Goal: Transaction & Acquisition: Purchase product/service

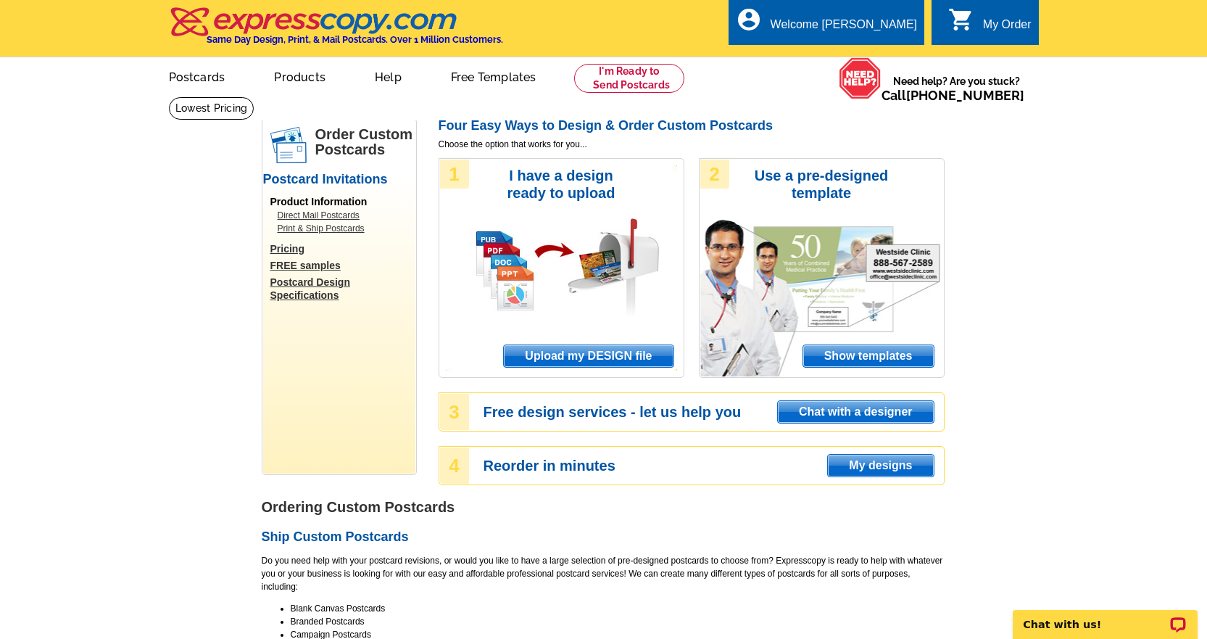
click at [587, 360] on span "Upload my DESIGN file" at bounding box center [588, 356] width 169 height 22
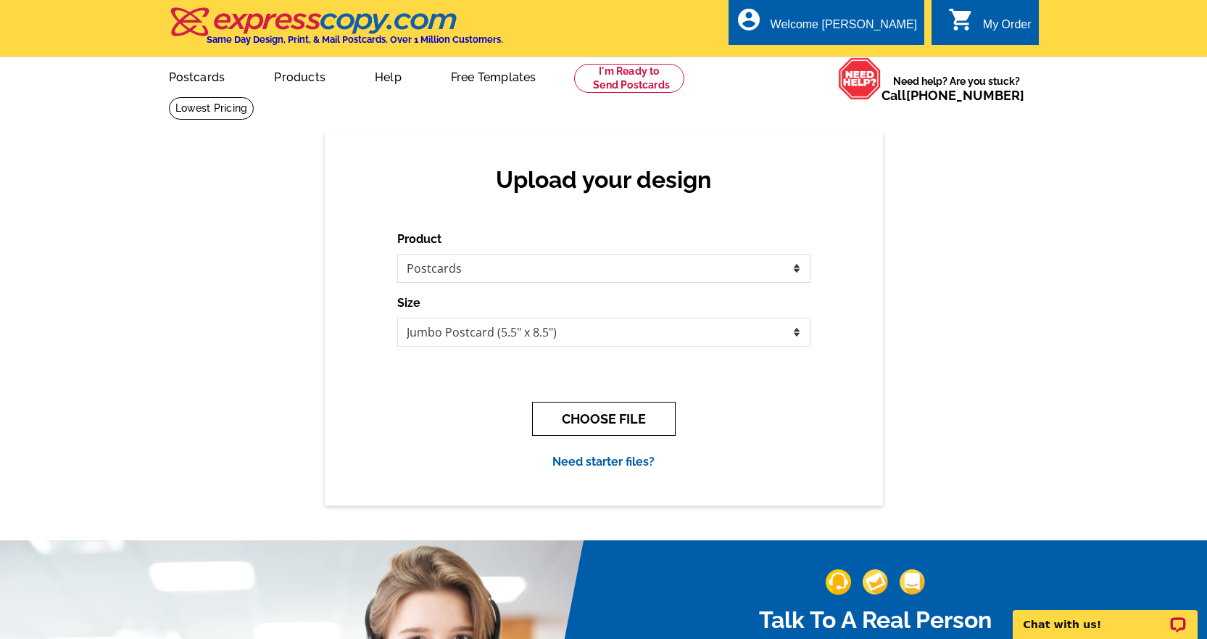
click at [618, 421] on button "CHOOSE FILE" at bounding box center [604, 419] width 144 height 34
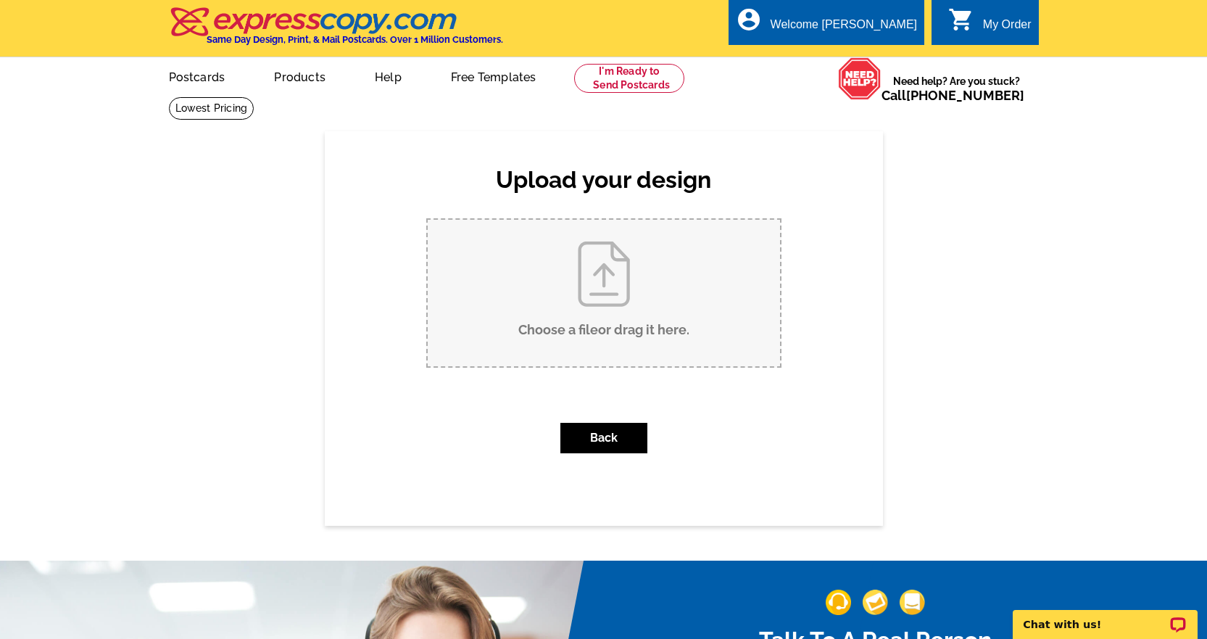
click at [655, 319] on input "Choose a file or drag it here ." at bounding box center [604, 293] width 352 height 146
type input "C:\fakepath\MichelleEdgingtonClientPostcardV2_10825.pdf"
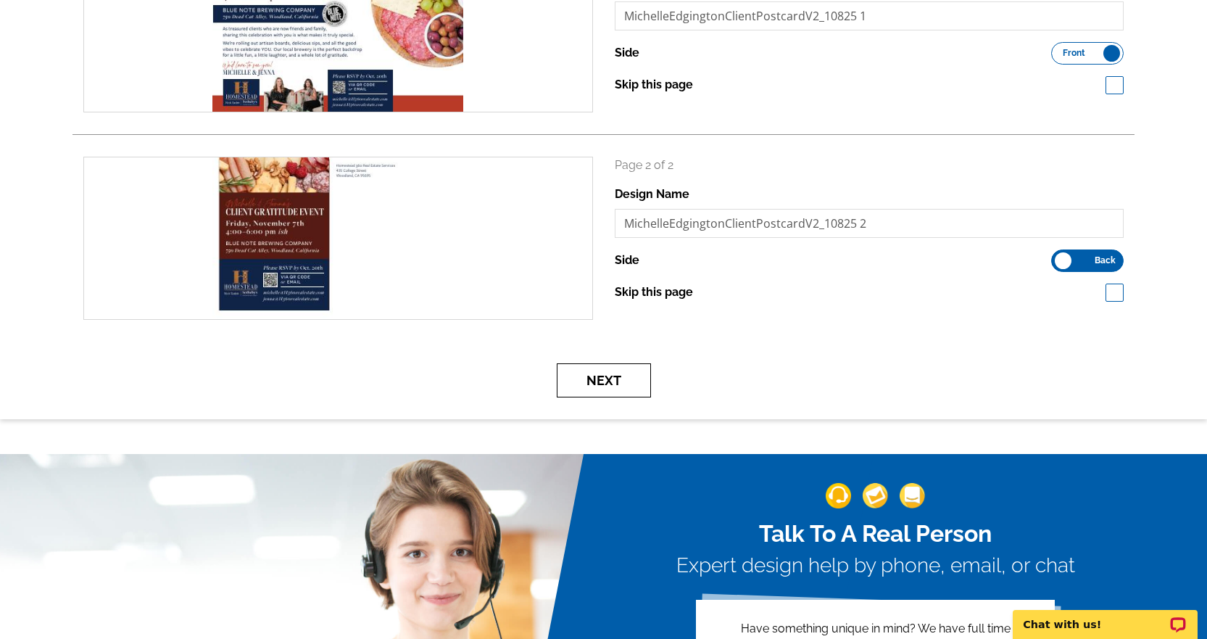
click at [632, 387] on button "Next" at bounding box center [604, 380] width 94 height 34
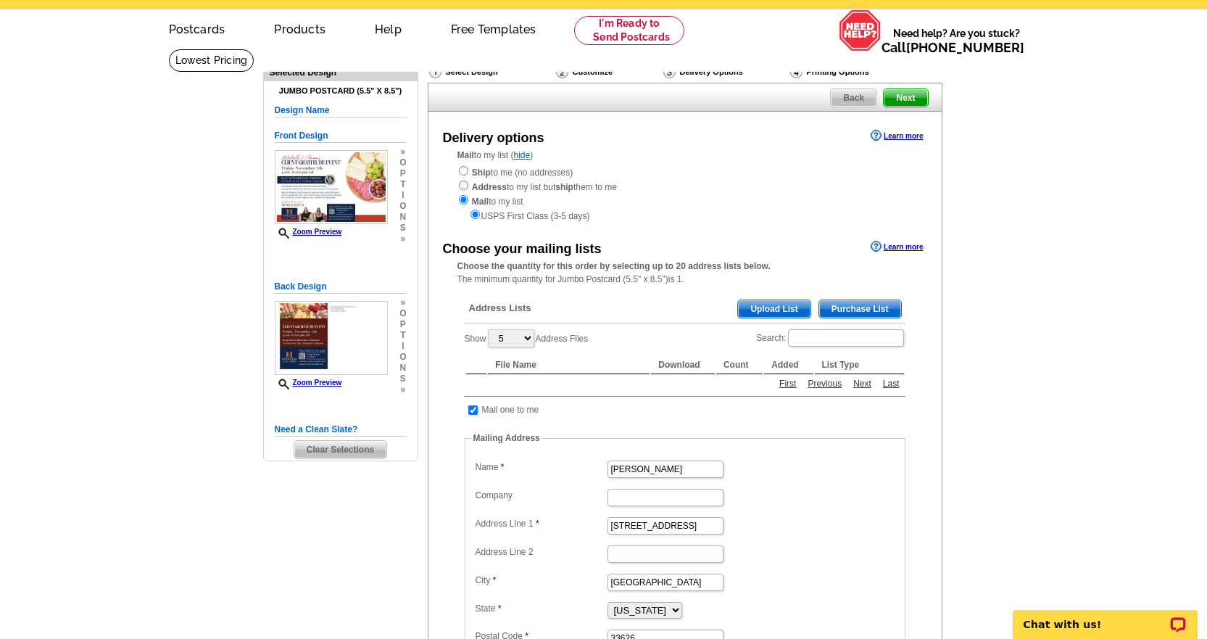
scroll to position [73, 0]
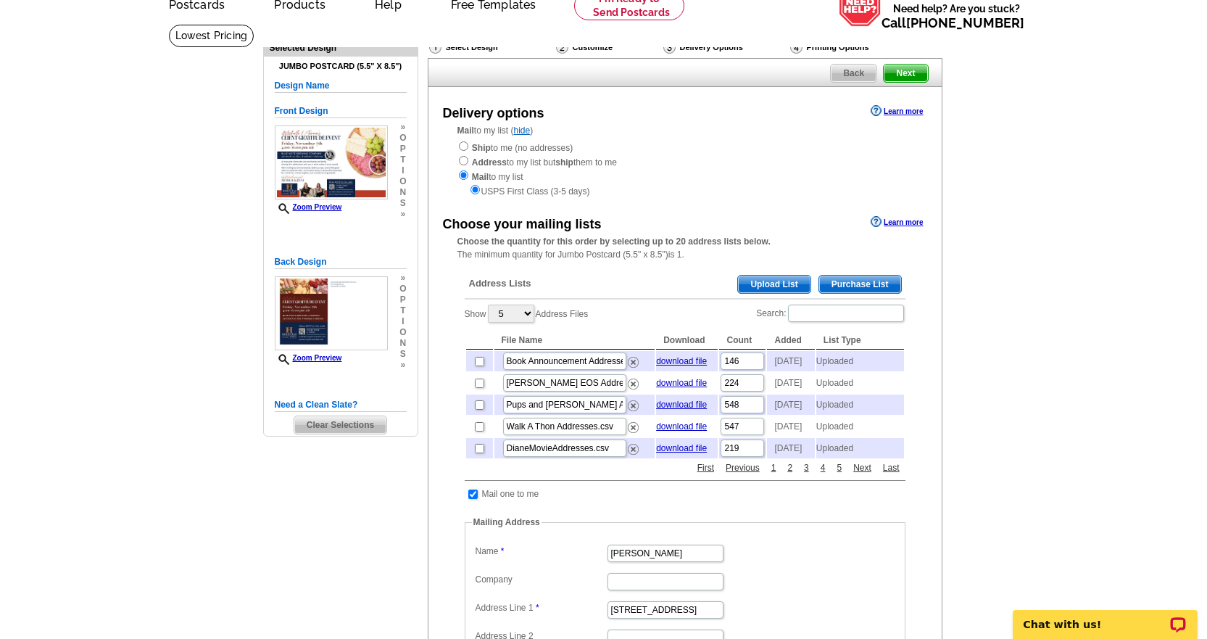
click at [788, 278] on span "Upload List" at bounding box center [774, 284] width 72 height 17
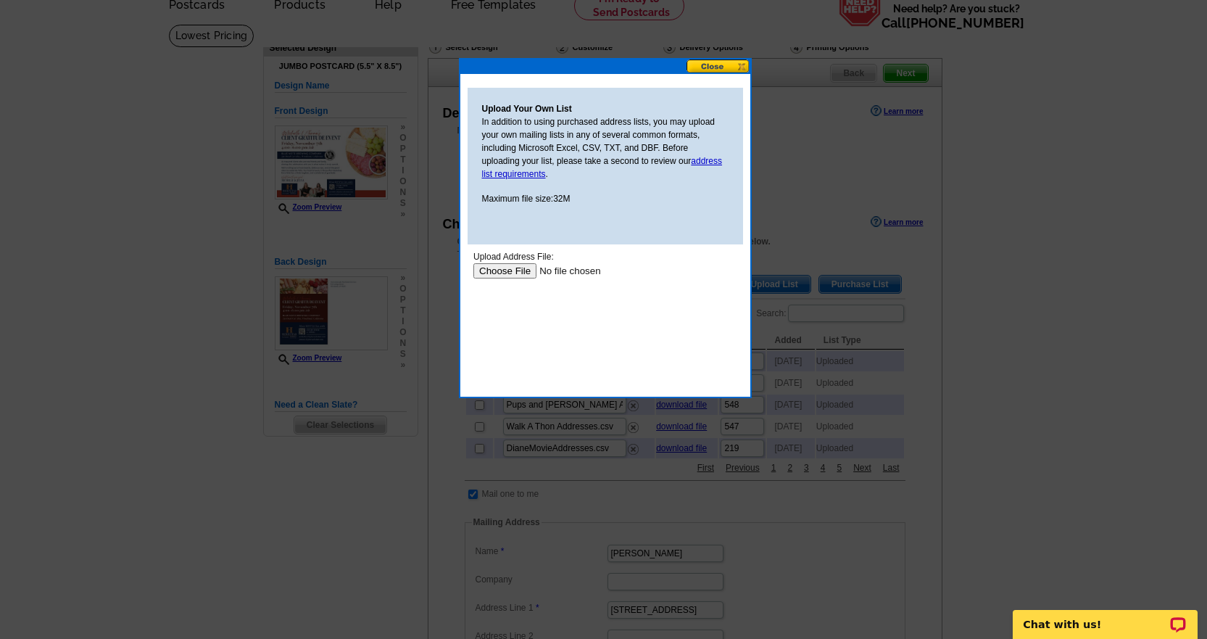
scroll to position [0, 0]
click at [505, 273] on input "file" at bounding box center [564, 270] width 183 height 15
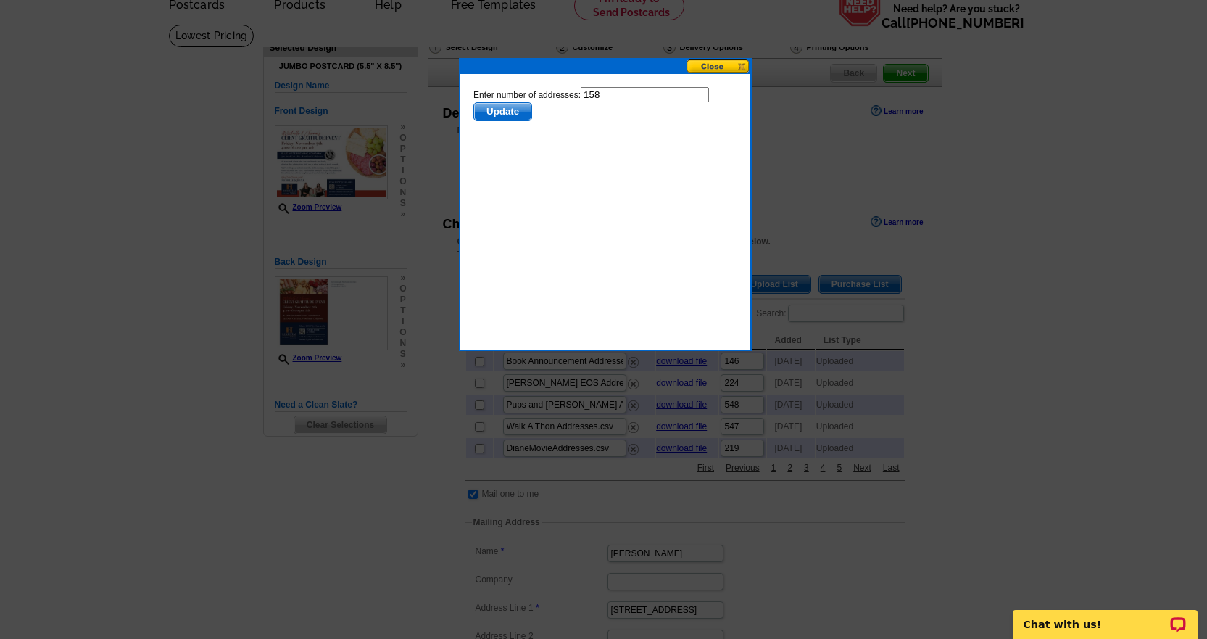
click at [502, 103] on span "Update" at bounding box center [502, 111] width 57 height 17
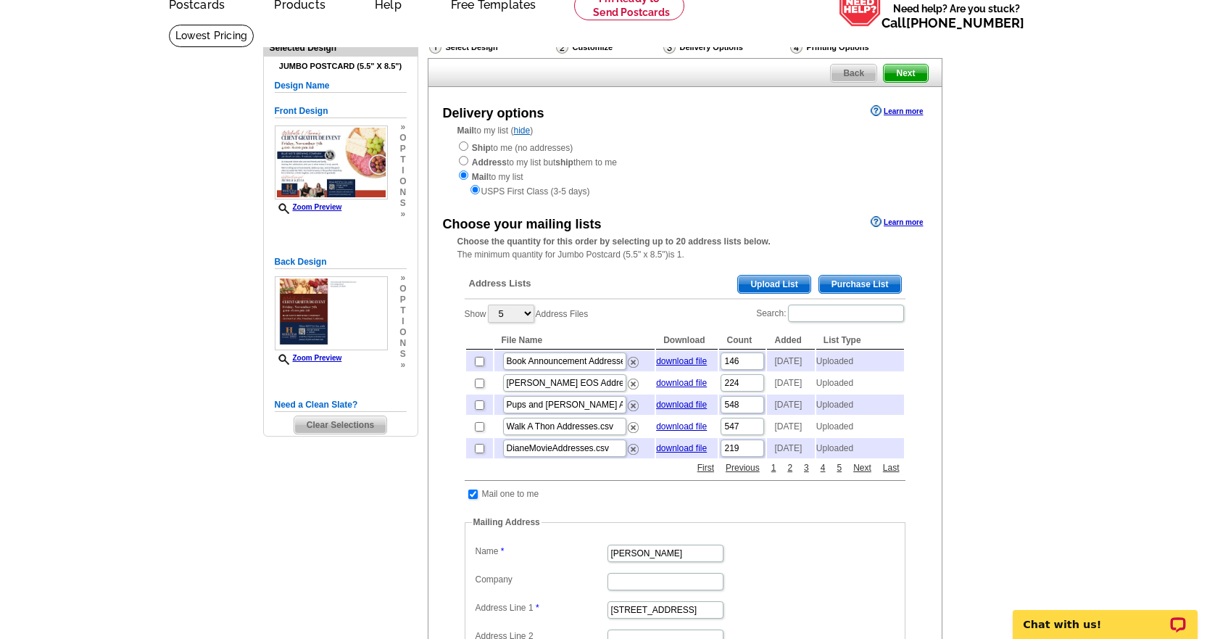
click at [782, 278] on span "Upload List" at bounding box center [774, 284] width 72 height 17
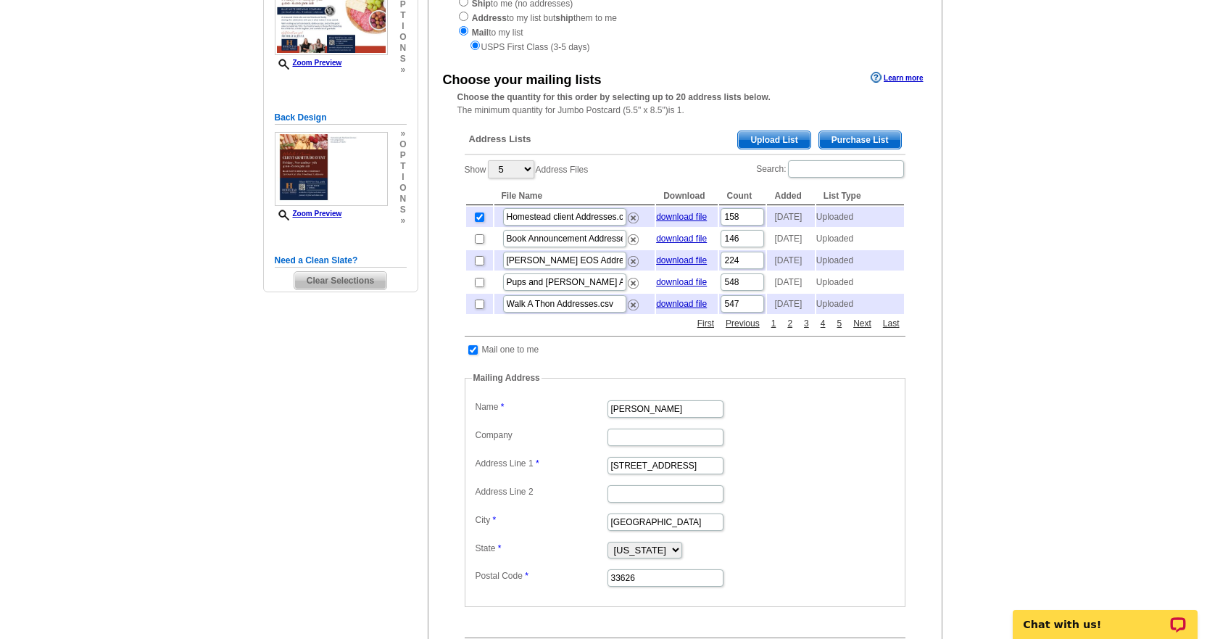
scroll to position [218, 0]
click at [471, 354] on input "checkbox" at bounding box center [472, 348] width 9 height 9
checkbox input "false"
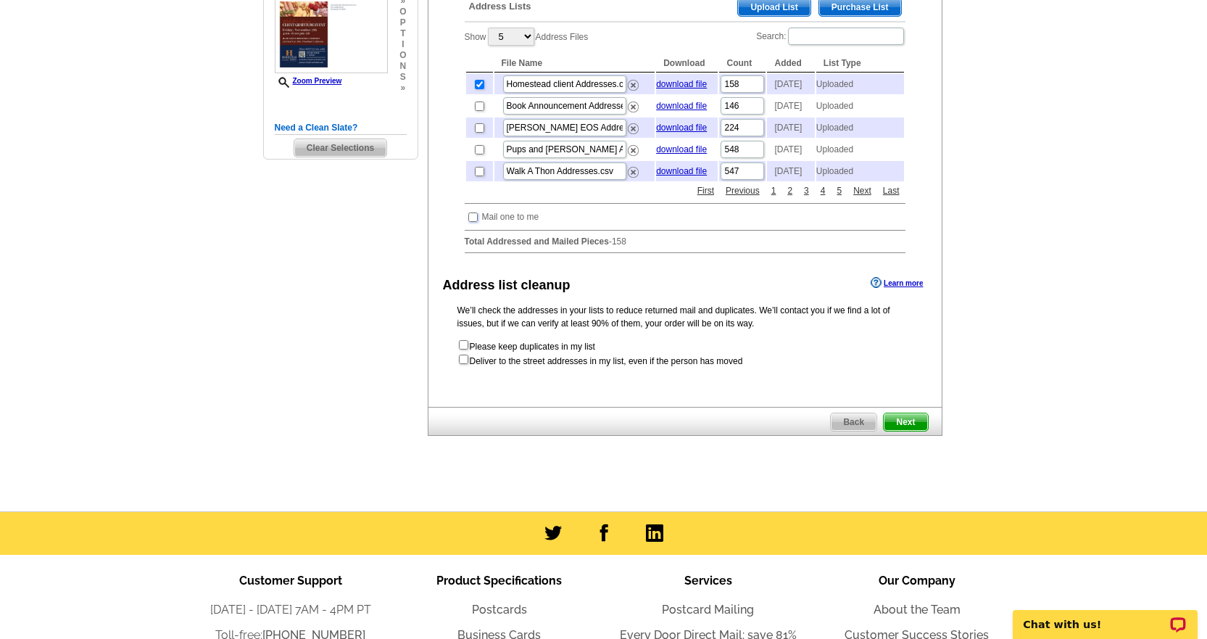
scroll to position [363, 0]
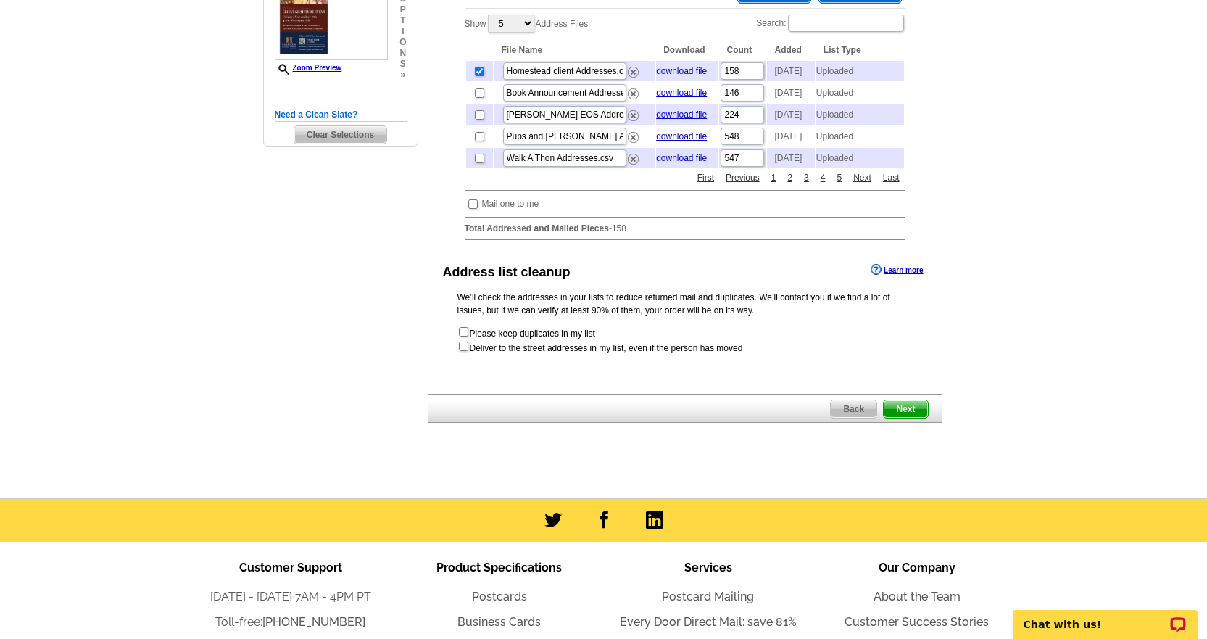
click at [917, 418] on span "Next" at bounding box center [906, 408] width 44 height 17
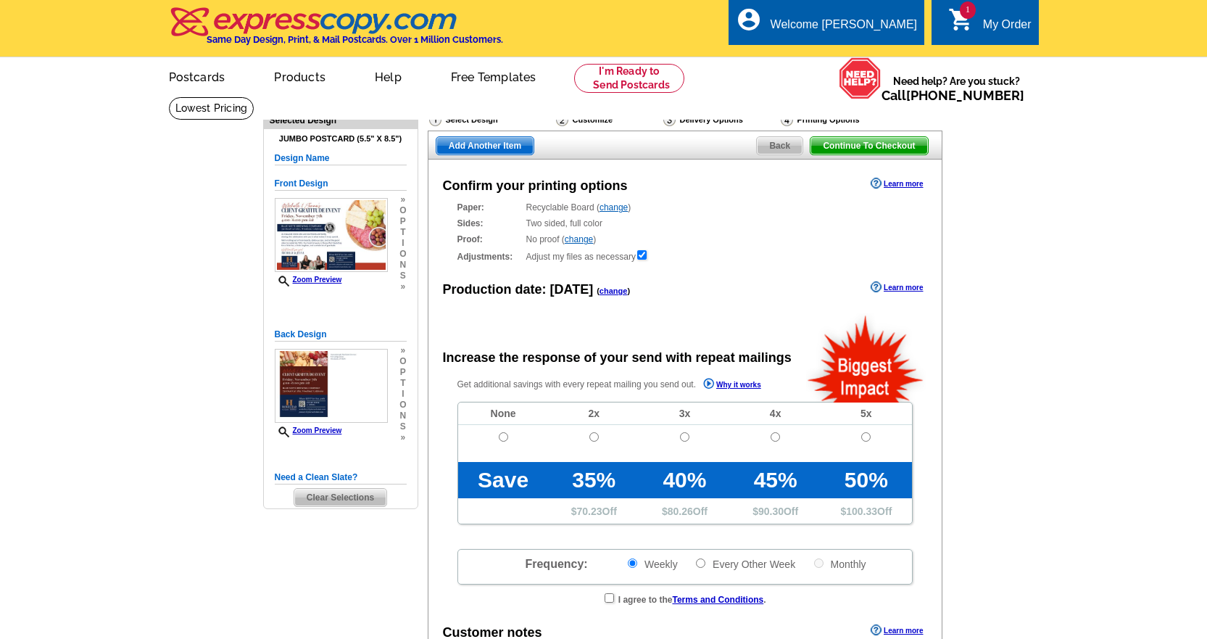
radio input "false"
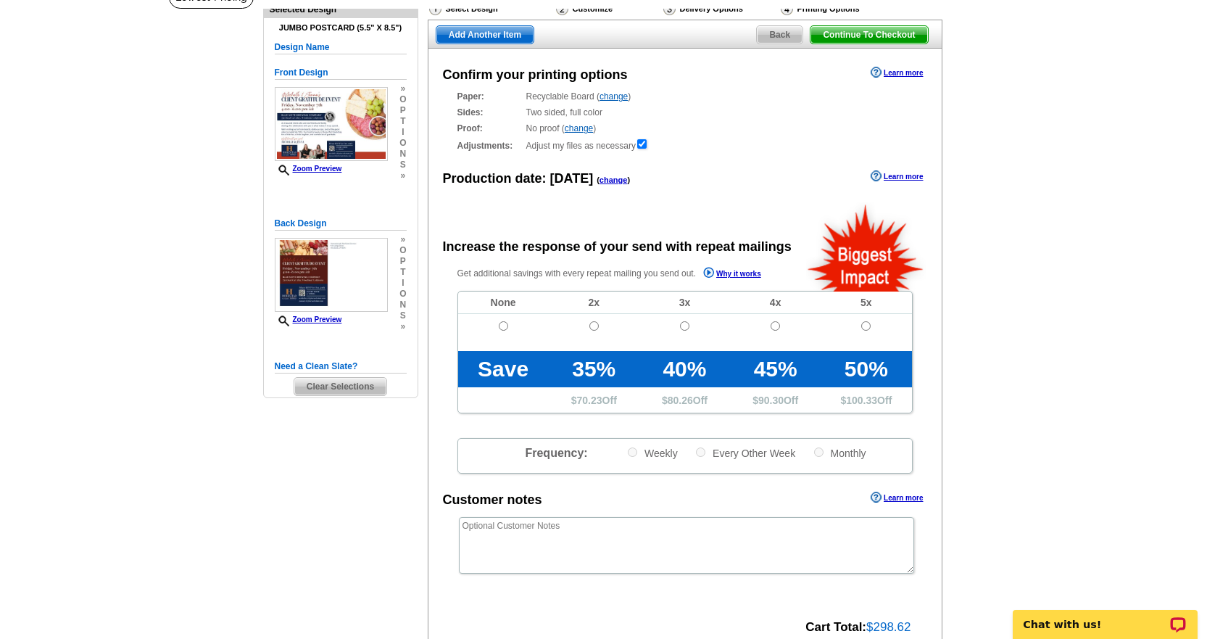
scroll to position [145, 0]
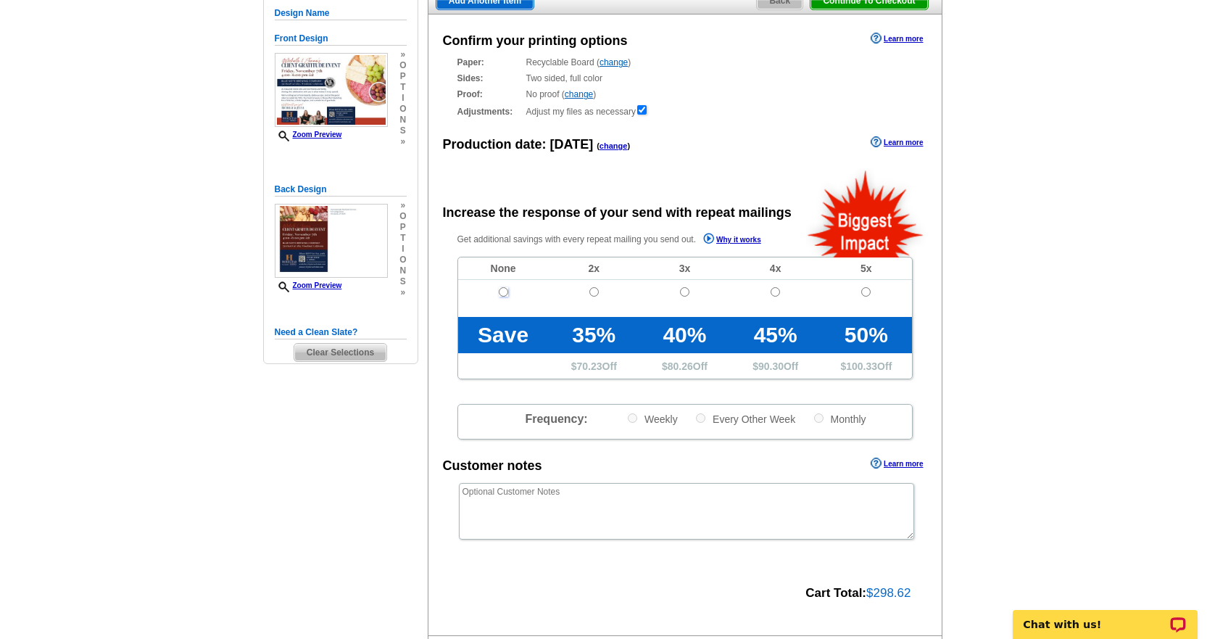
click at [503, 293] on input "radio" at bounding box center [503, 291] width 9 height 9
radio input "true"
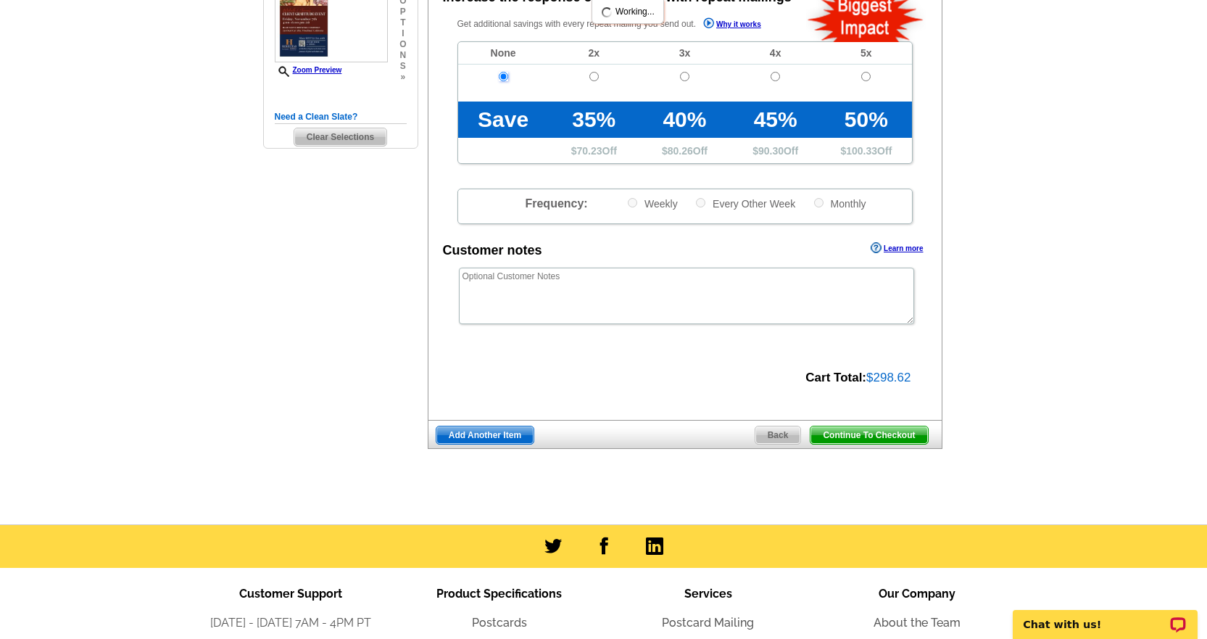
scroll to position [363, 0]
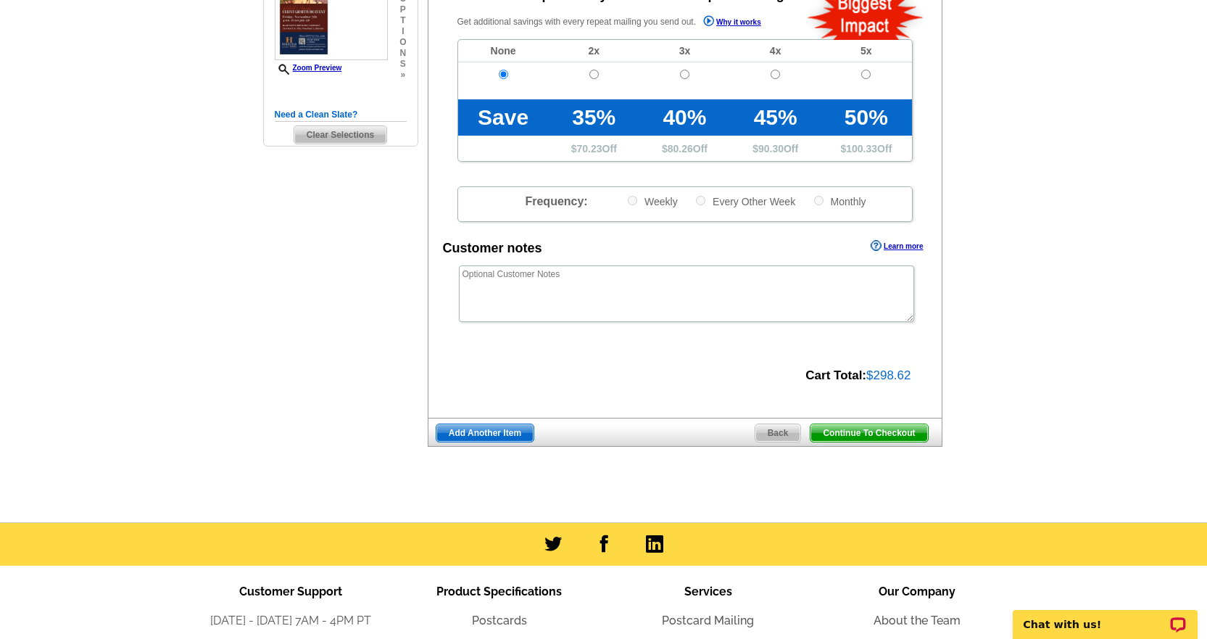
click at [900, 427] on span "Continue To Checkout" at bounding box center [869, 432] width 117 height 17
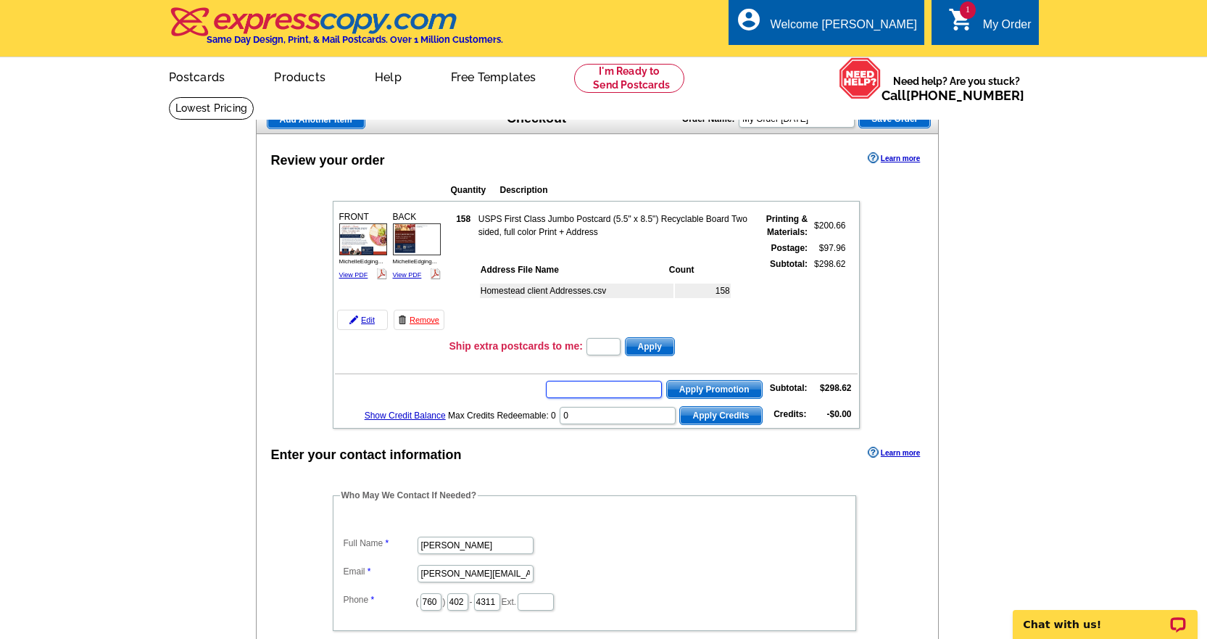
click at [643, 391] on input "text" at bounding box center [604, 389] width 116 height 17
type input "Chat20"
click at [666, 380] on button "Apply Promotion" at bounding box center [714, 389] width 96 height 19
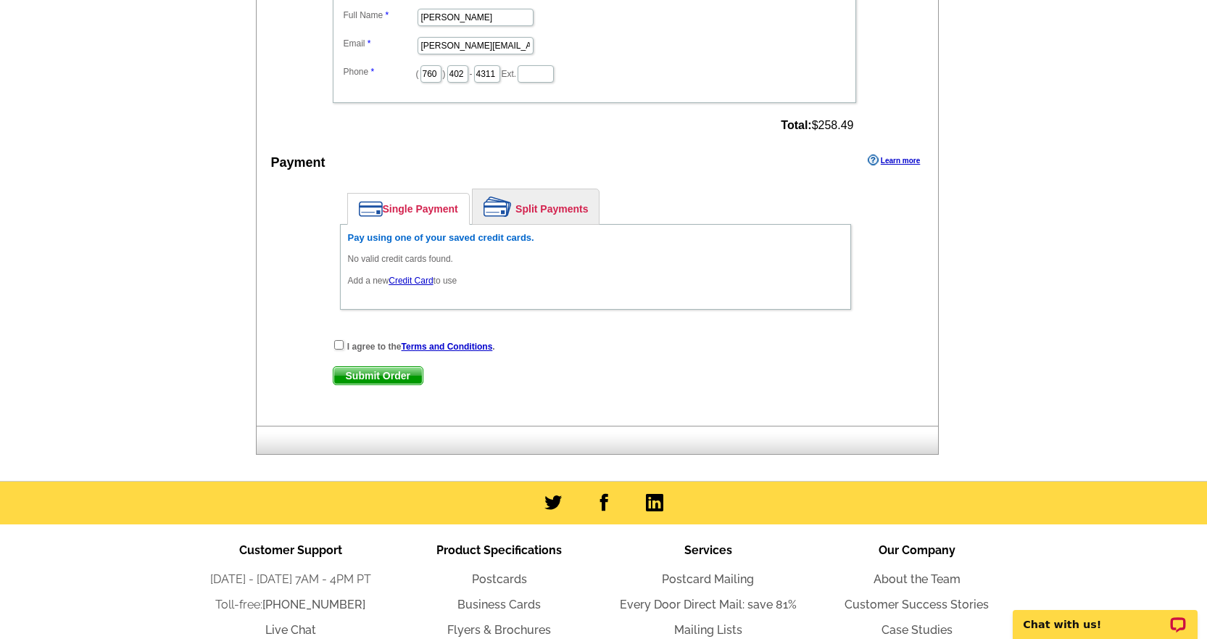
scroll to position [580, 0]
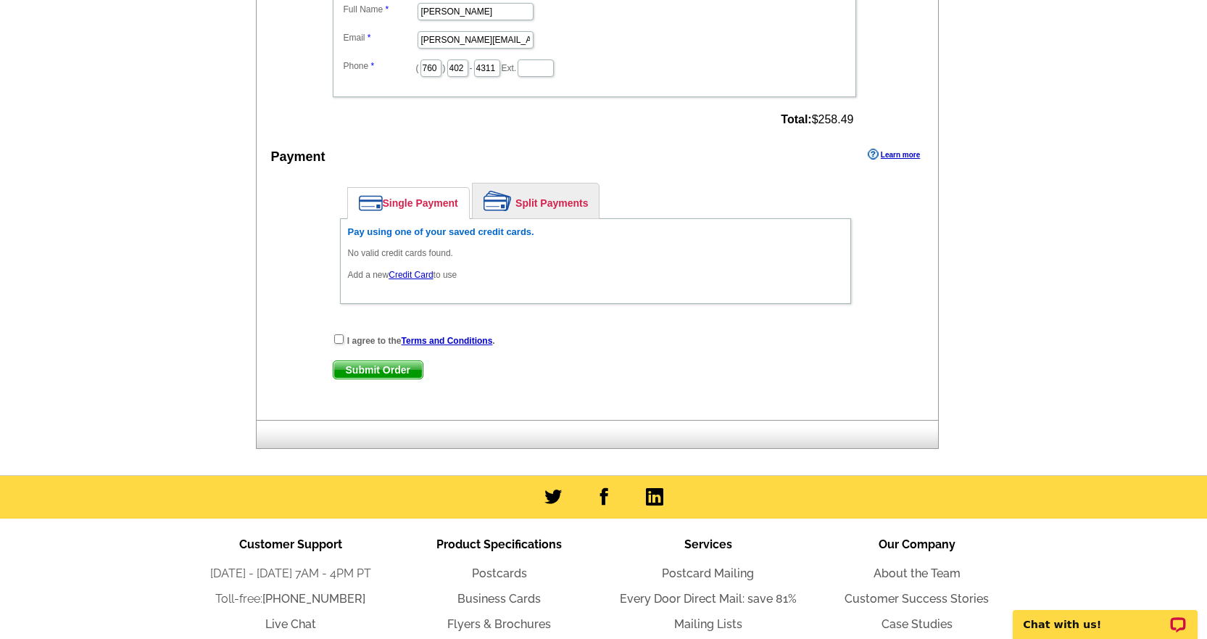
click at [423, 275] on link "Credit Card" at bounding box center [411, 275] width 44 height 10
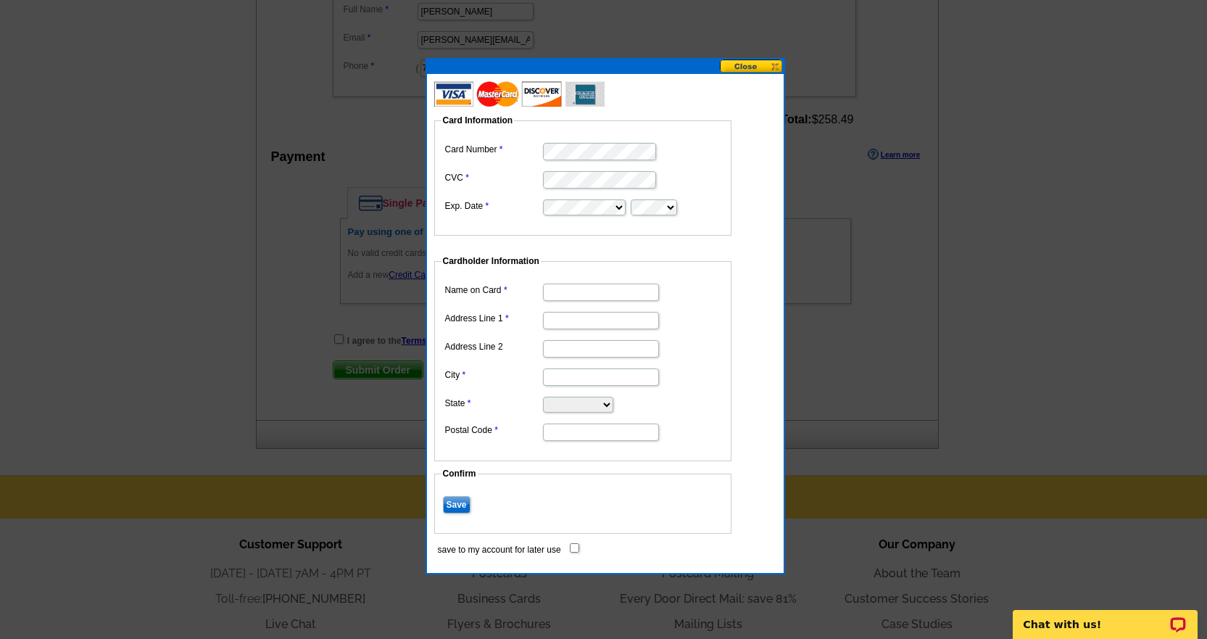
type input "[PERSON_NAME]"
type input "[STREET_ADDRESS]"
type input "Woodland"
select select "CA"
type input "95695"
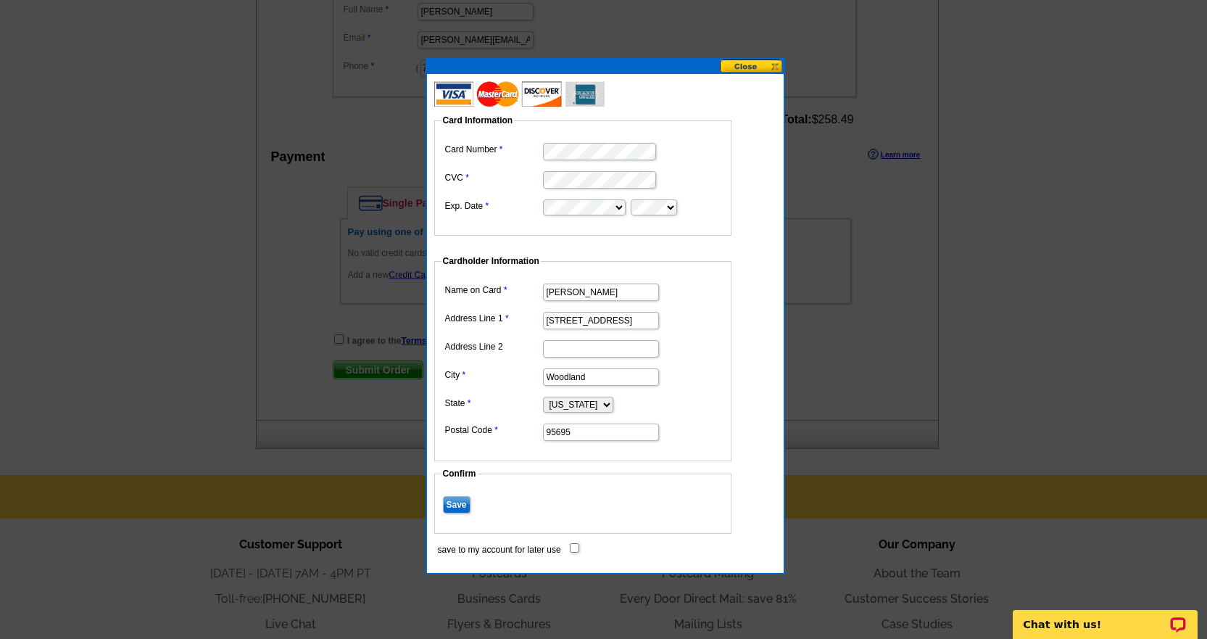
click at [468, 505] on input "Save" at bounding box center [457, 504] width 28 height 17
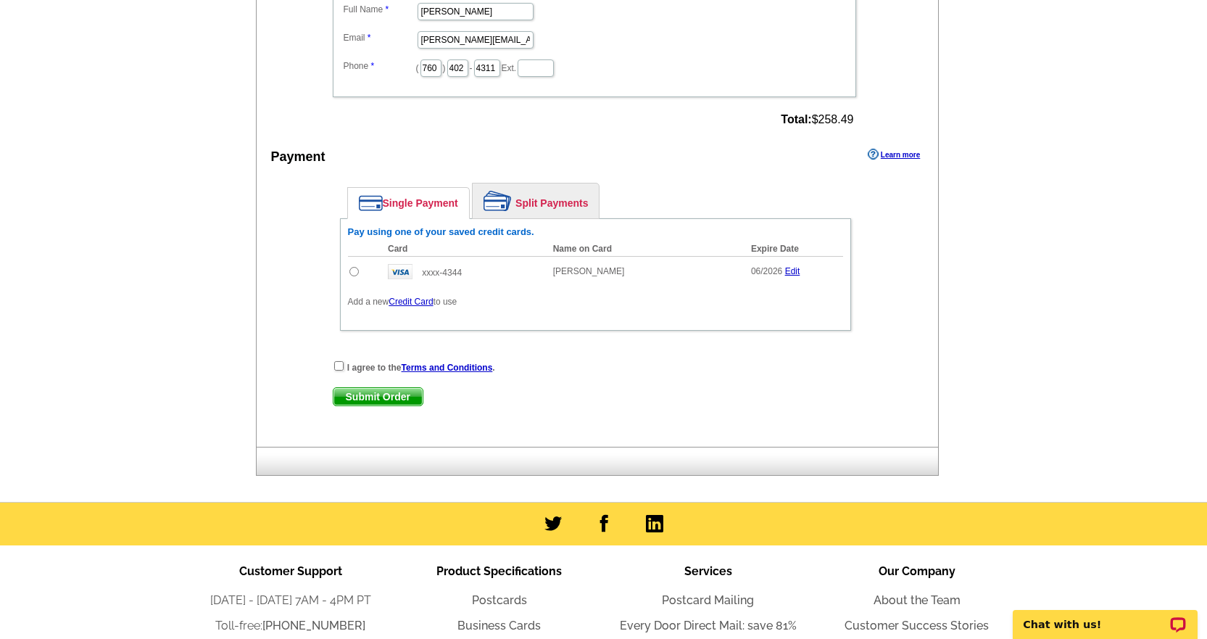
click at [350, 275] on input "radio" at bounding box center [354, 271] width 9 height 9
radio input "true"
click at [336, 361] on div "I agree to the Terms and Conditions ." at bounding box center [596, 367] width 526 height 15
click at [340, 366] on input "checkbox" at bounding box center [338, 365] width 9 height 9
checkbox input "true"
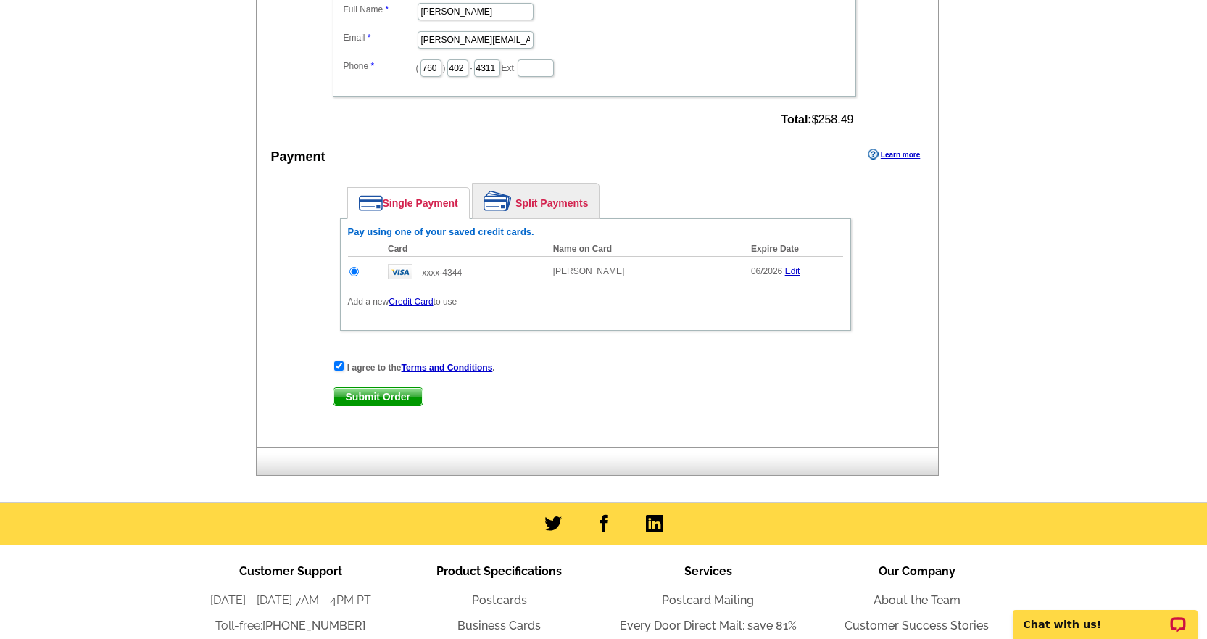
click at [378, 392] on span "Submit Order" at bounding box center [378, 396] width 89 height 17
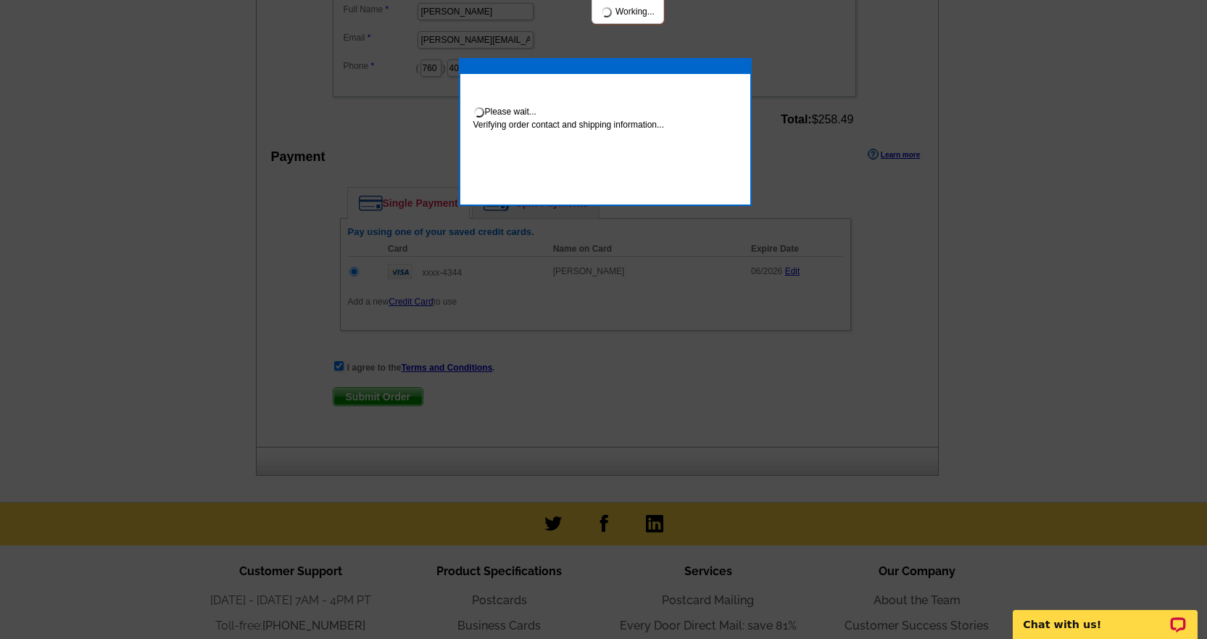
scroll to position [574, 0]
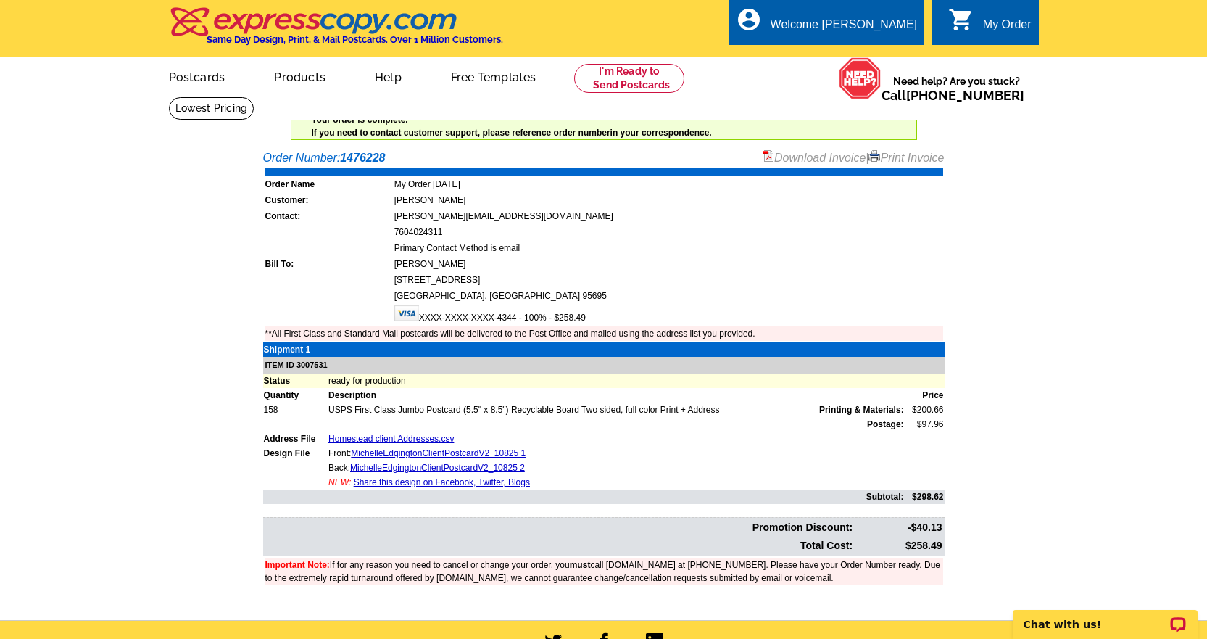
click at [805, 160] on link "Download Invoice" at bounding box center [814, 158] width 103 height 12
